Goal: Task Accomplishment & Management: Manage account settings

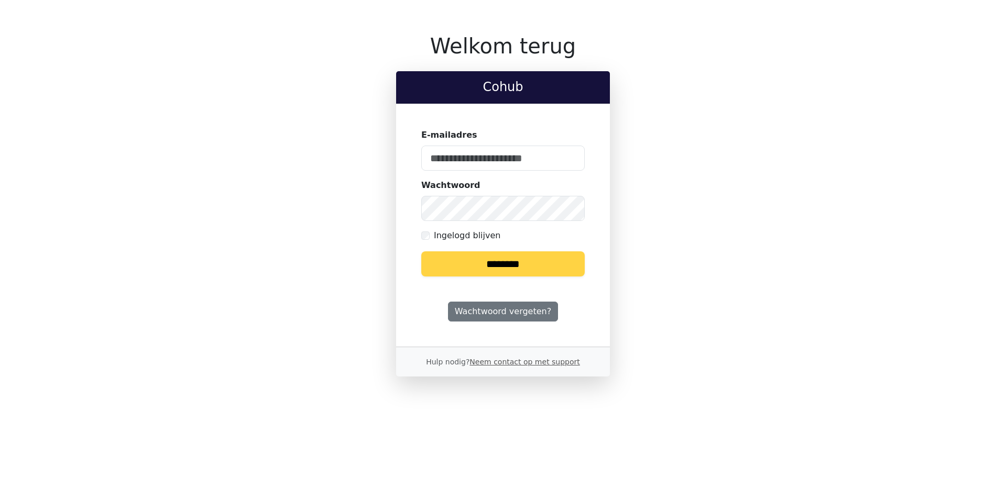
type input "**********"
click at [496, 268] on input "********" at bounding box center [502, 263] width 163 height 25
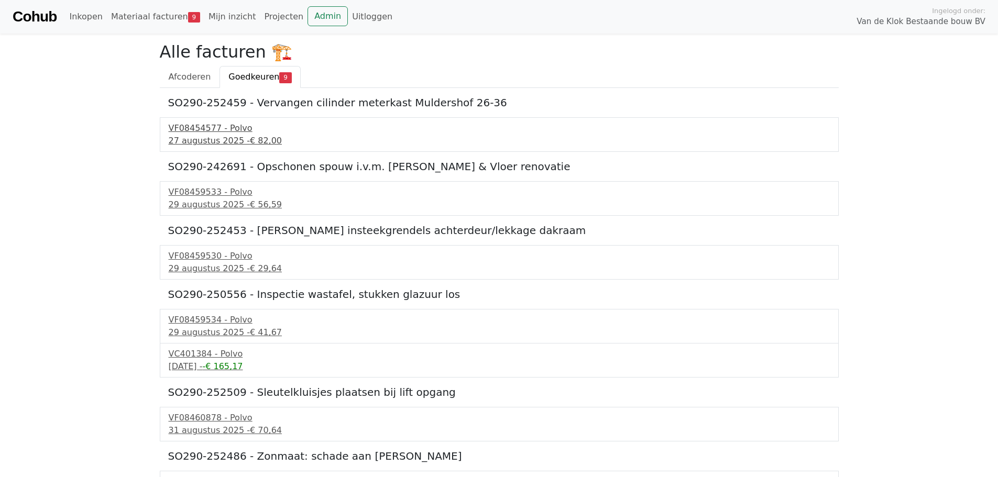
click at [217, 137] on div "27 augustus 2025 - € 82,00" at bounding box center [499, 141] width 661 height 13
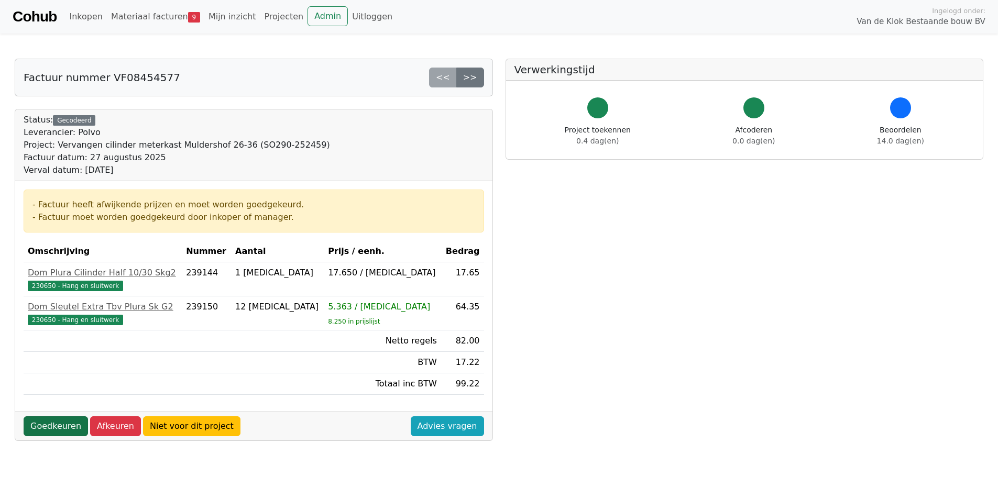
click at [60, 427] on link "Goedkeuren" at bounding box center [56, 427] width 64 height 20
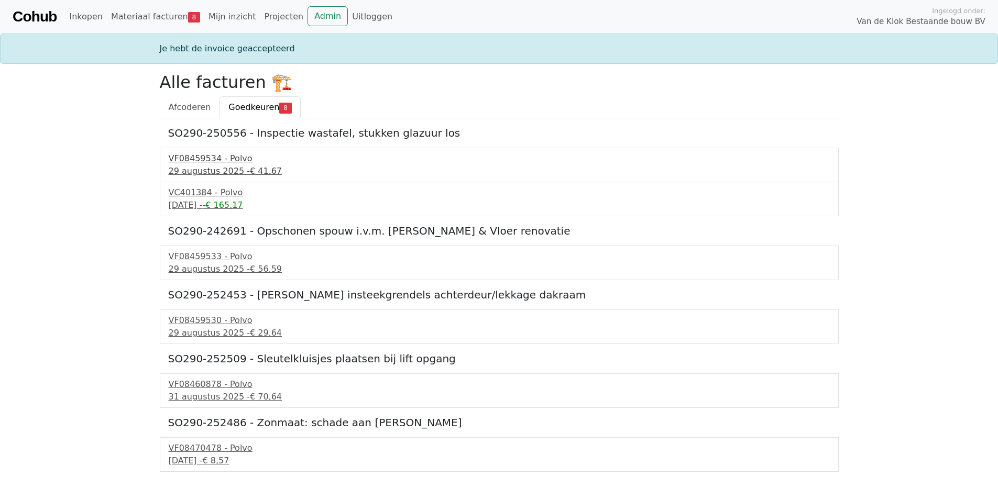
click at [210, 165] on div "29 augustus 2025 - € 41,67" at bounding box center [499, 171] width 661 height 13
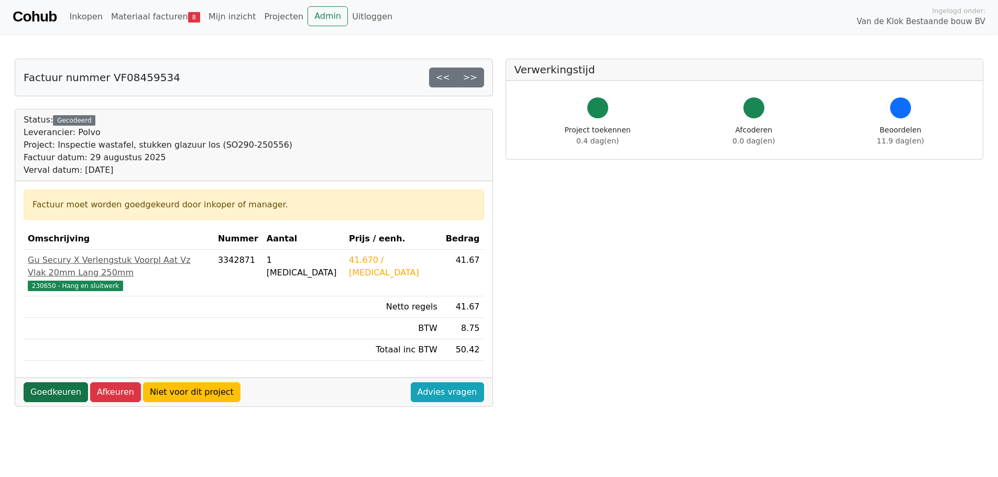
click at [63, 382] on link "Goedkeuren" at bounding box center [56, 392] width 64 height 20
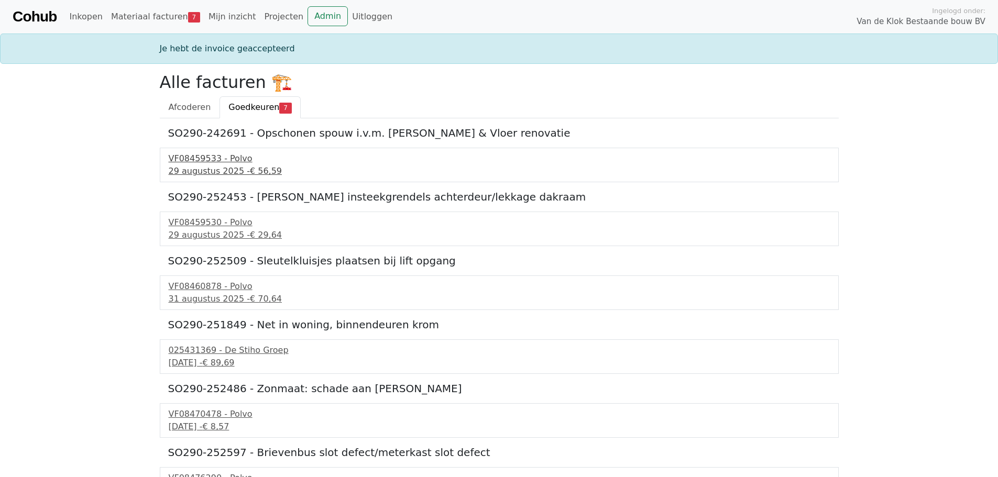
click at [213, 162] on div "VF08459533 - Polvo" at bounding box center [499, 158] width 661 height 13
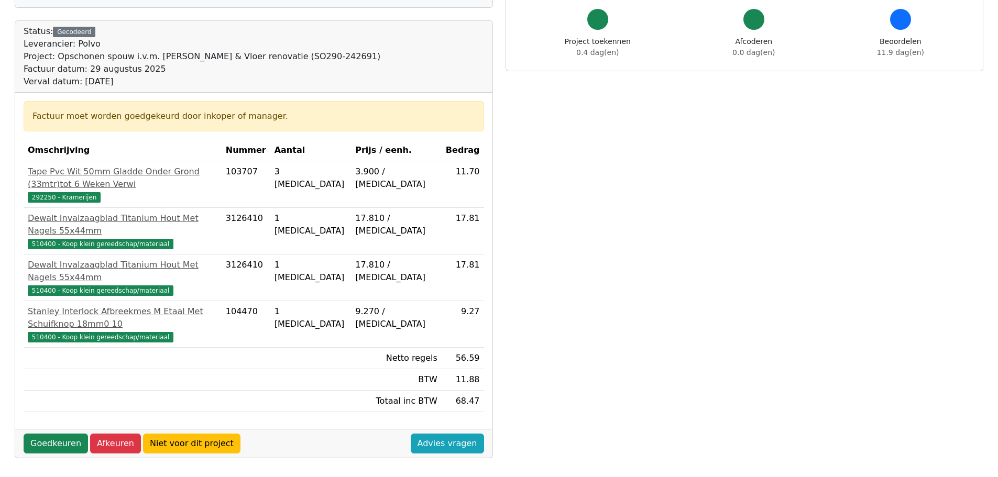
scroll to position [105, 0]
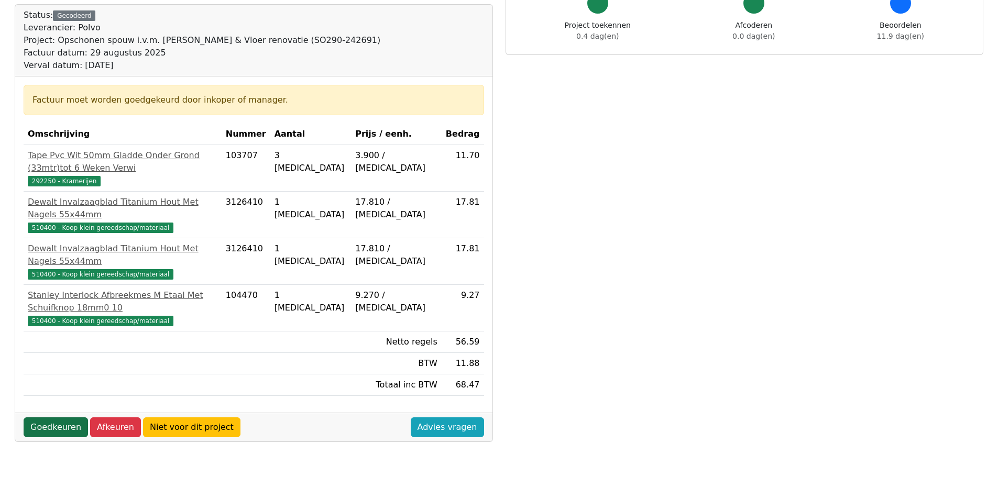
click at [55, 418] on link "Goedkeuren" at bounding box center [56, 428] width 64 height 20
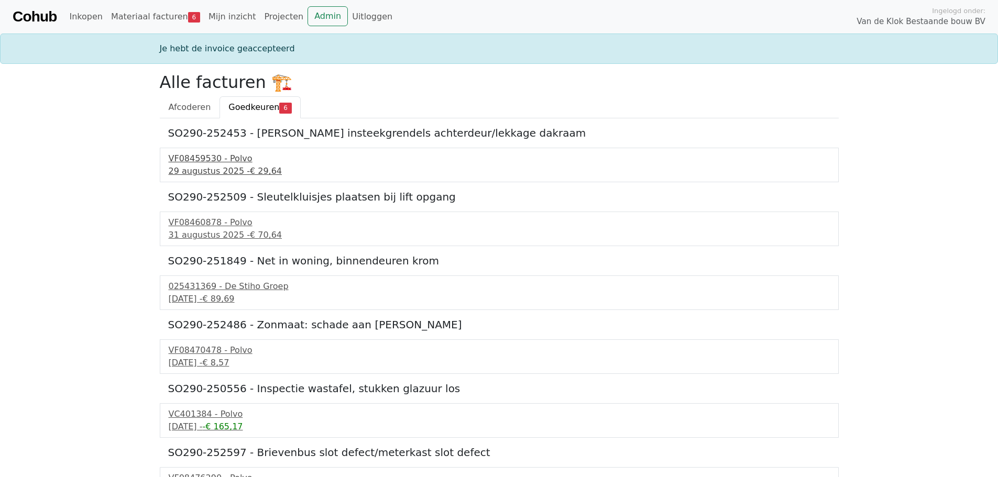
click at [225, 161] on div "VF08459530 - Polvo" at bounding box center [499, 158] width 661 height 13
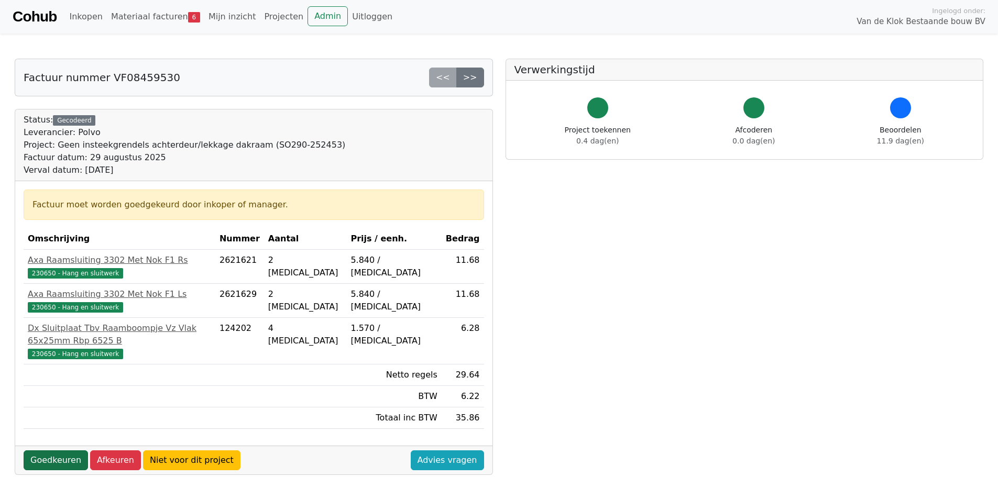
click at [65, 452] on link "Goedkeuren" at bounding box center [56, 461] width 64 height 20
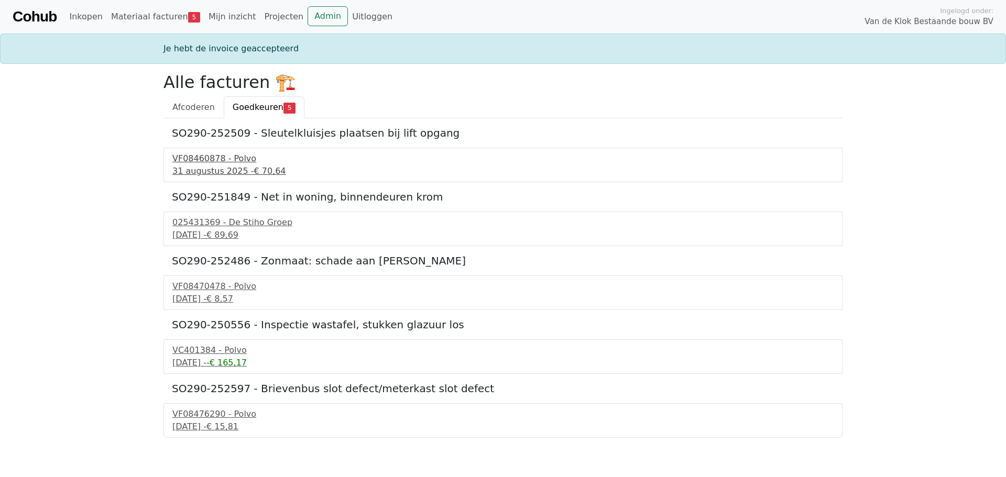
click at [228, 158] on div "VF08460878 - Polvo" at bounding box center [502, 158] width 661 height 13
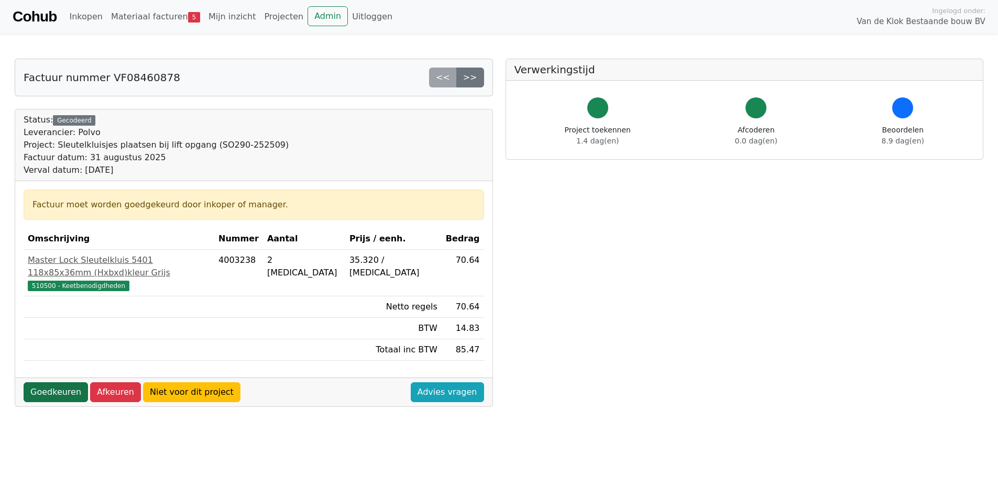
click at [59, 386] on link "Goedkeuren" at bounding box center [56, 392] width 64 height 20
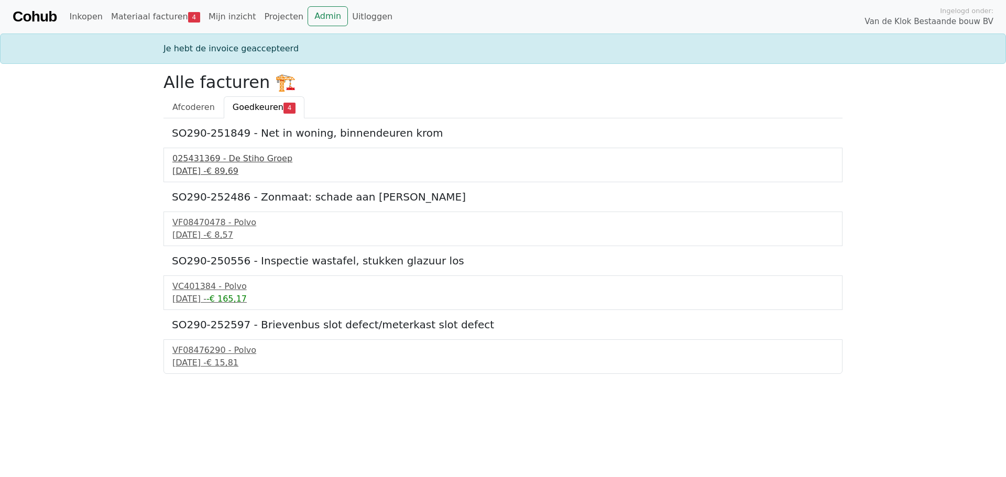
click at [227, 167] on div "[DATE] - € 89,69" at bounding box center [502, 171] width 661 height 13
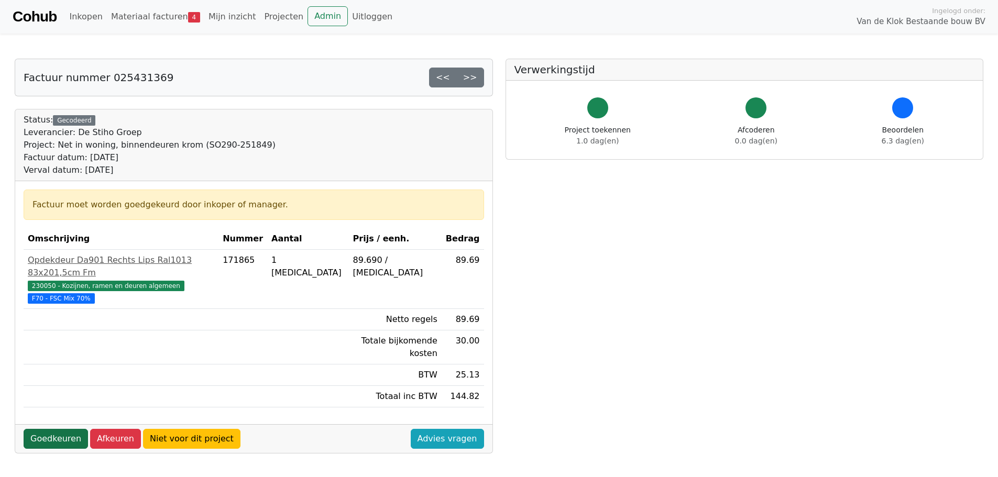
click at [66, 429] on link "Goedkeuren" at bounding box center [56, 439] width 64 height 20
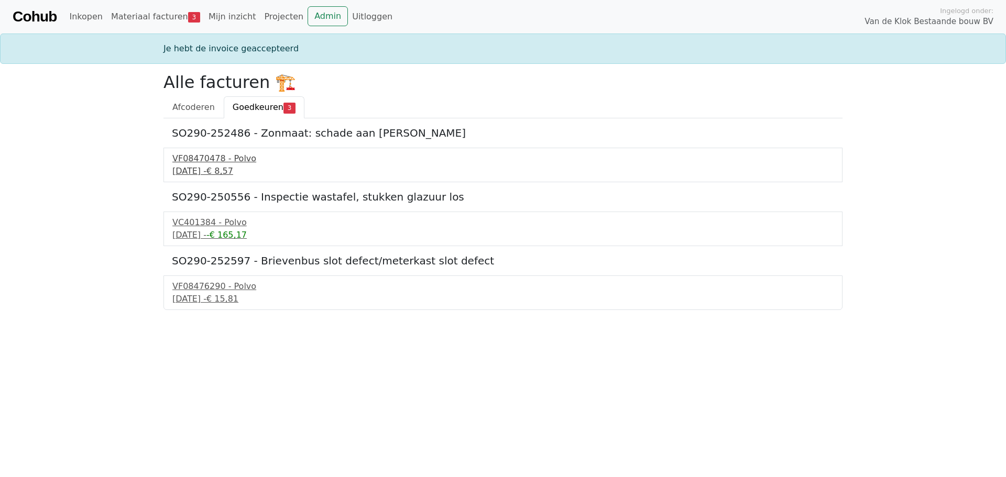
click at [207, 169] on div "[DATE] - € 8,57" at bounding box center [502, 171] width 661 height 13
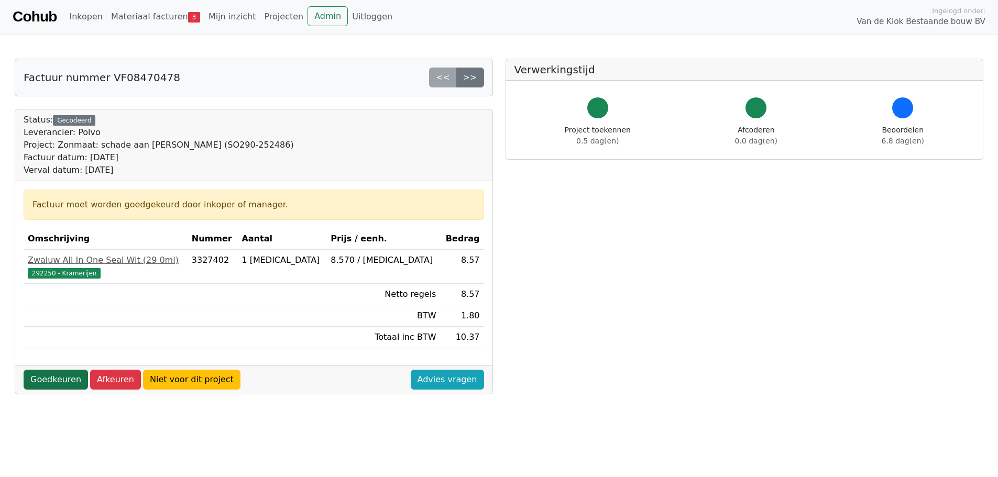
click at [59, 385] on link "Goedkeuren" at bounding box center [56, 380] width 64 height 20
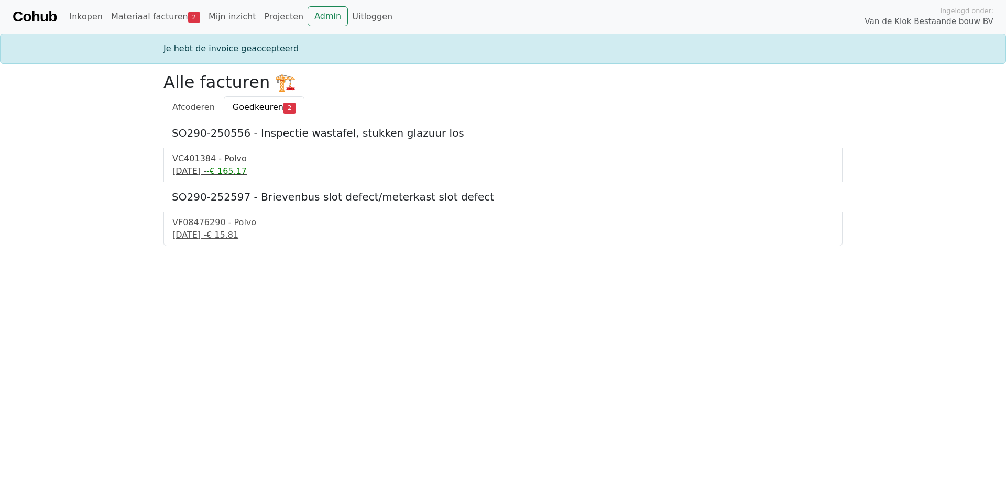
click at [209, 174] on div "8 september 2025 - -€ 165,17" at bounding box center [502, 171] width 661 height 13
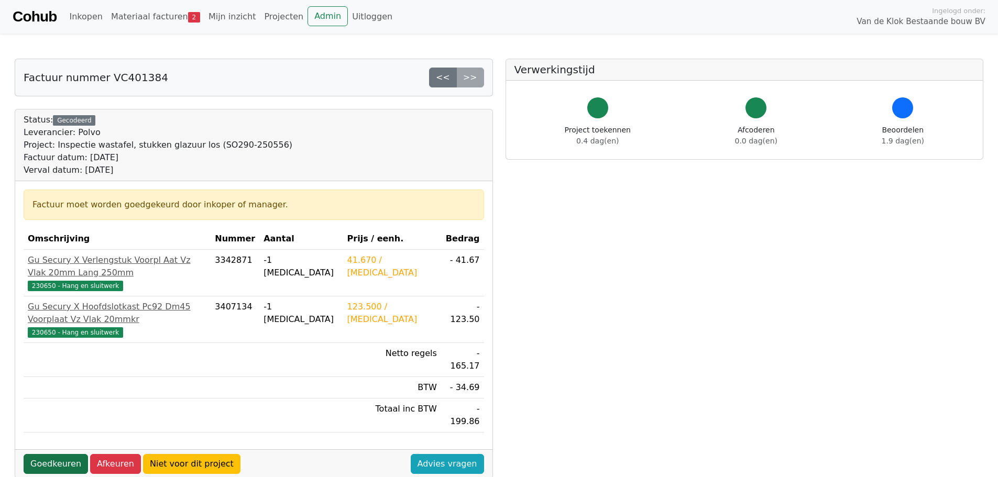
click at [53, 454] on link "Goedkeuren" at bounding box center [56, 464] width 64 height 20
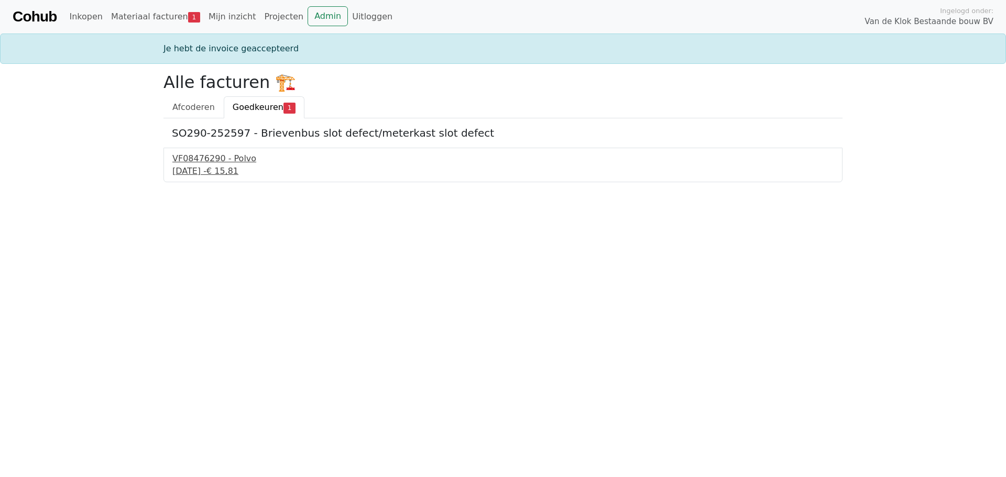
click at [209, 167] on div "[DATE] - € 15,81" at bounding box center [502, 171] width 661 height 13
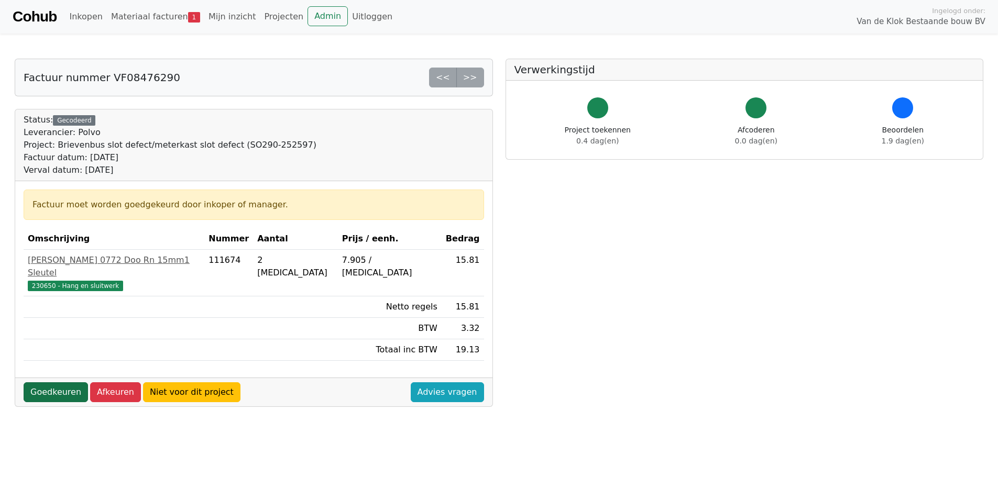
click at [59, 385] on link "Goedkeuren" at bounding box center [56, 392] width 64 height 20
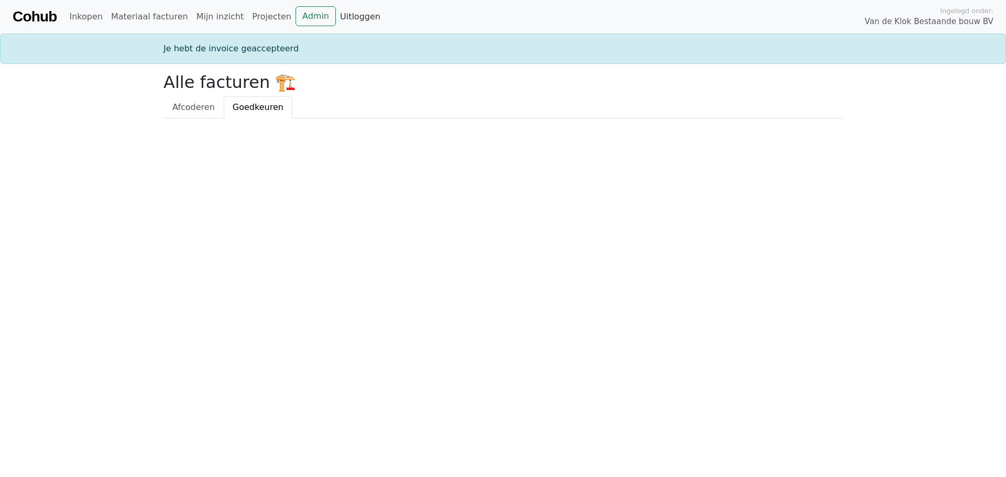
click at [340, 17] on link "Uitloggen" at bounding box center [360, 16] width 49 height 21
